Goal: Navigation & Orientation: Understand site structure

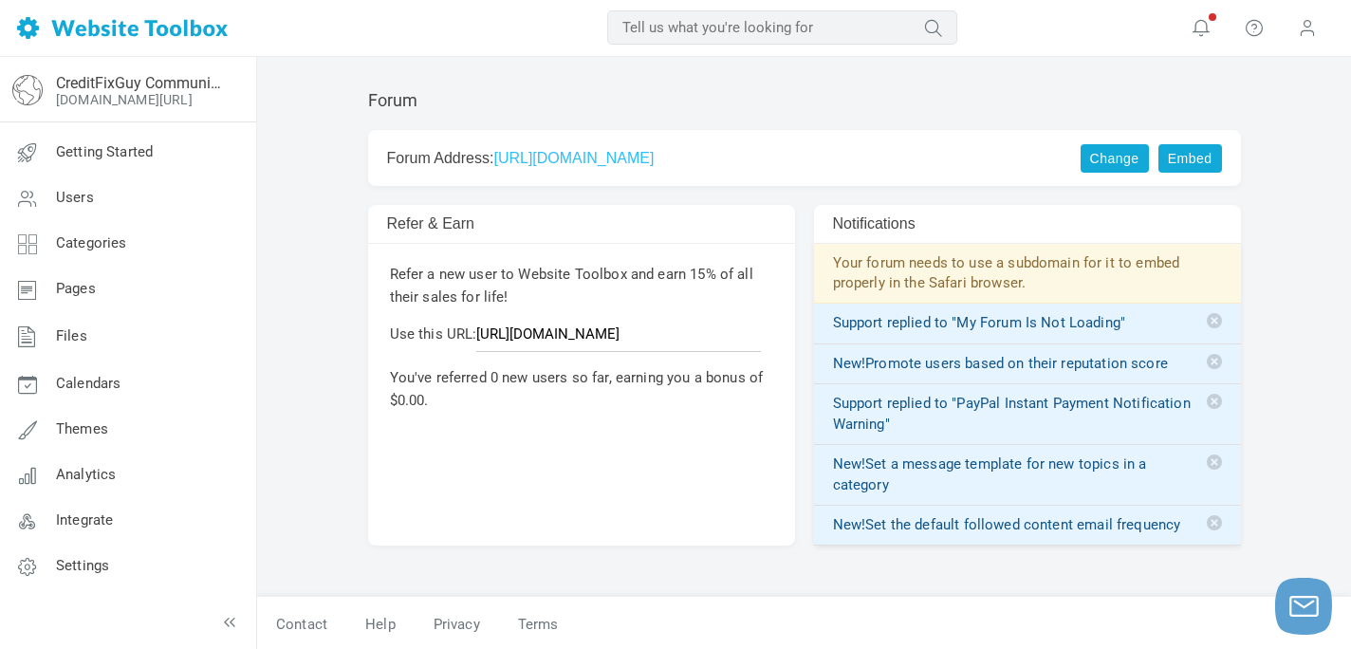
click at [628, 158] on link "[URL][DOMAIN_NAME]" at bounding box center [573, 158] width 160 height 16
click at [84, 284] on span "Pages" at bounding box center [76, 288] width 40 height 17
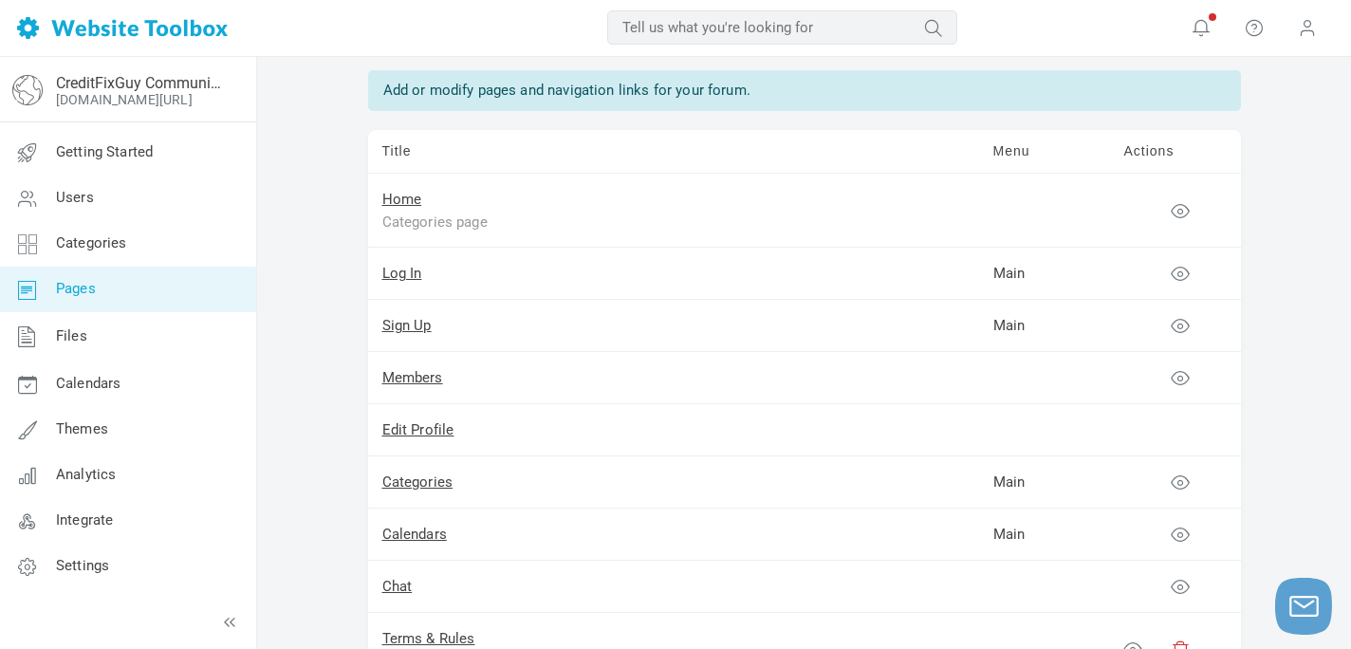
scroll to position [74, 0]
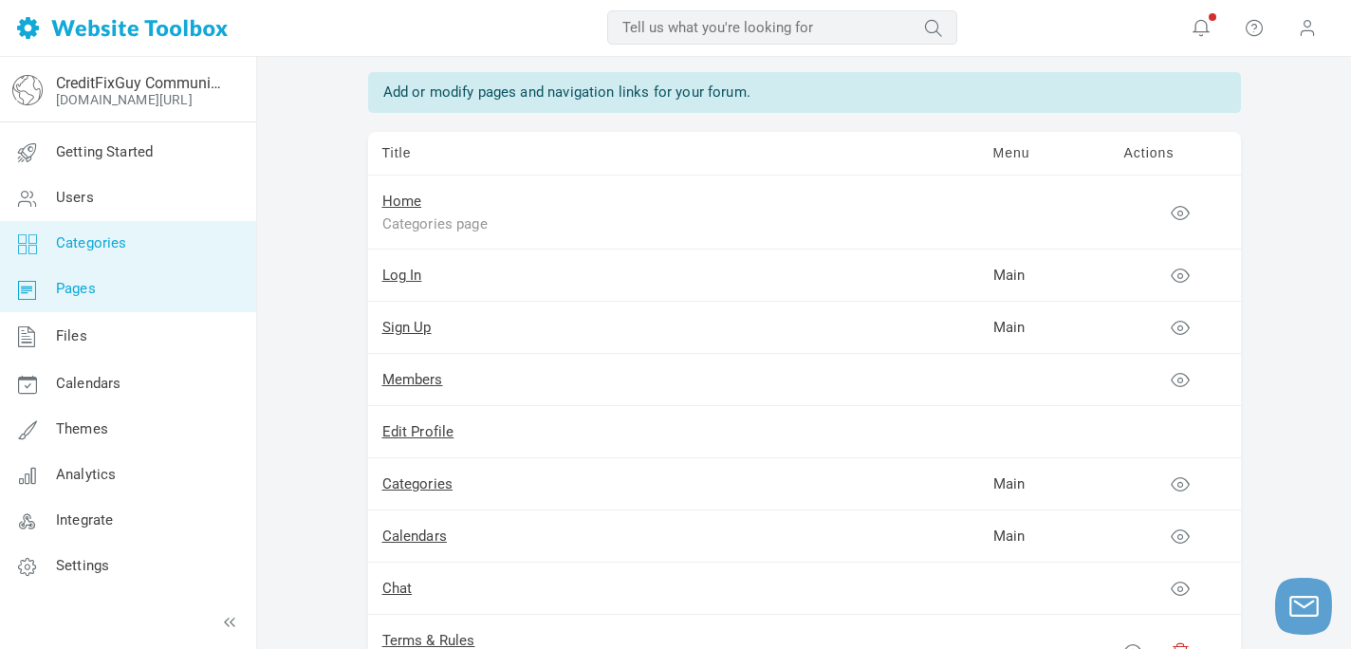
click at [109, 247] on span "Categories" at bounding box center [91, 242] width 71 height 17
